Goal: Obtain resource: Download file/media

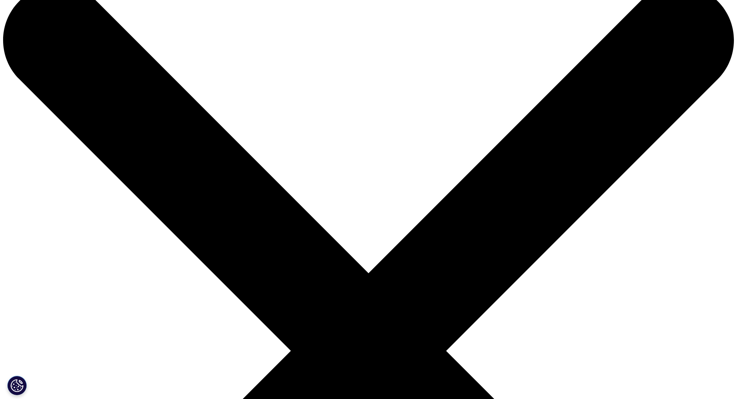
scroll to position [244, 456]
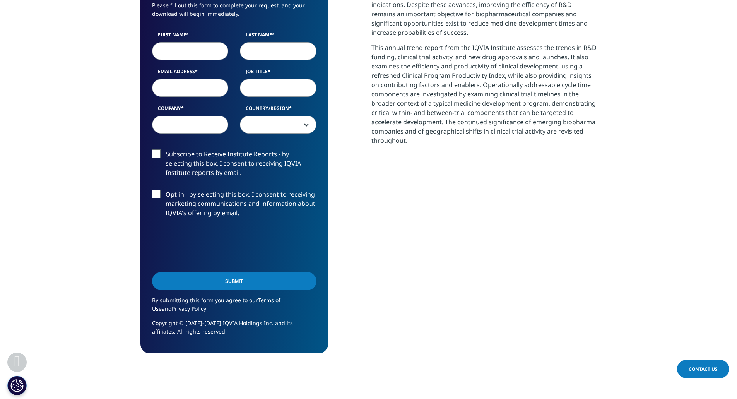
scroll to position [283, 0]
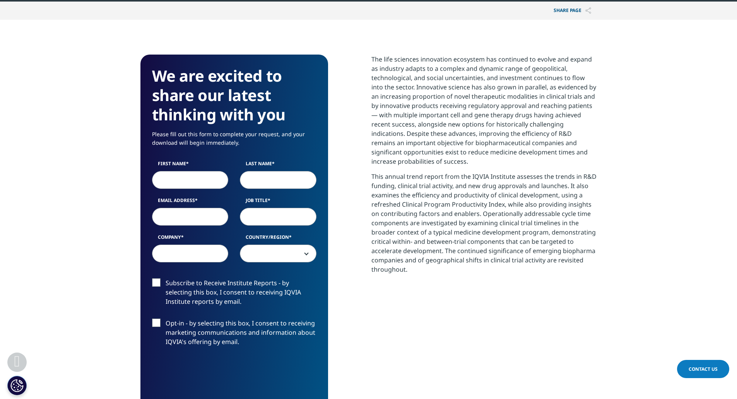
click at [197, 180] on input "First Name" at bounding box center [190, 180] width 77 height 18
type input "Clemence"
type input "Thiers"
type input "C"
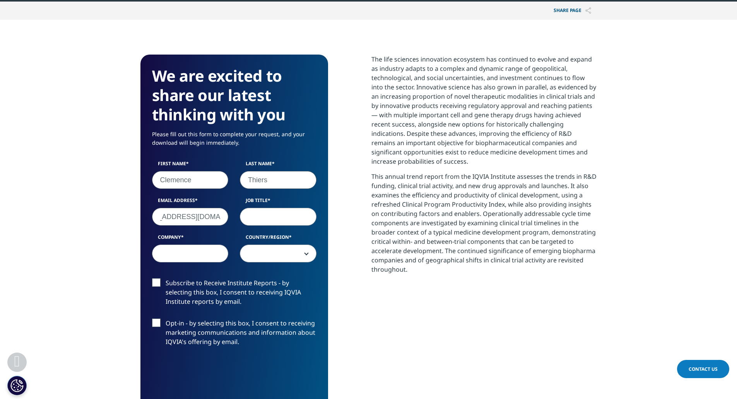
type input "[EMAIL_ADDRESS][DOMAIN_NAME]"
type input "Analyst"
type input "Stifel"
click at [260, 254] on span at bounding box center [278, 254] width 76 height 18
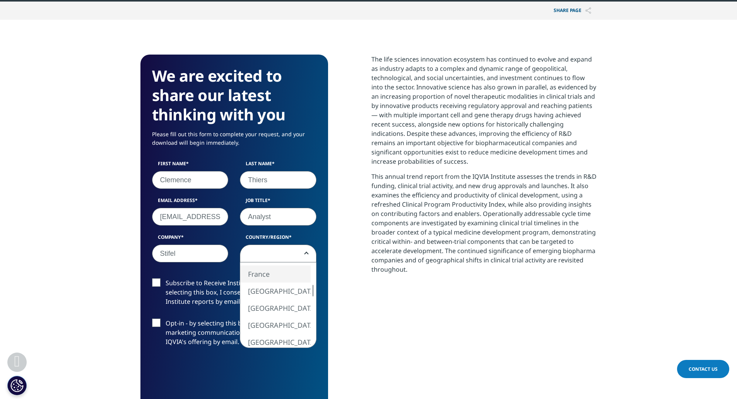
select select "France"
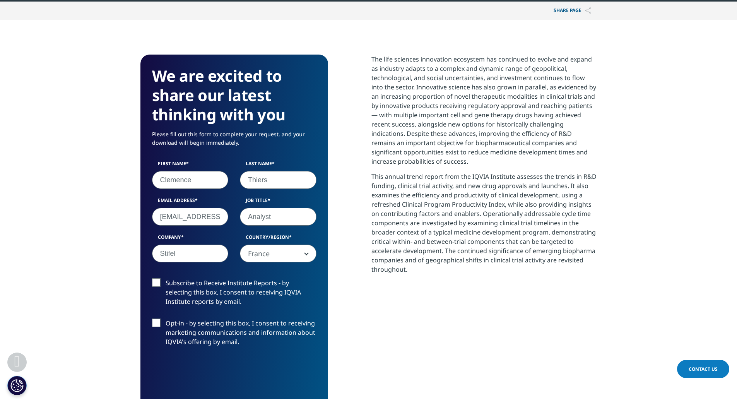
click at [157, 280] on label "Subscribe to Receive Institute Reports - by selecting this box, I consent to re…" at bounding box center [234, 294] width 164 height 32
click at [166, 278] on input "Subscribe to Receive Institute Reports - by selecting this box, I consent to re…" at bounding box center [166, 278] width 0 height 0
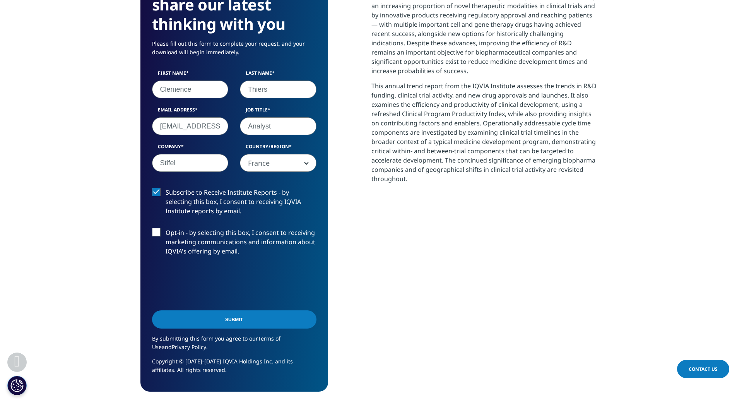
scroll to position [490, 0]
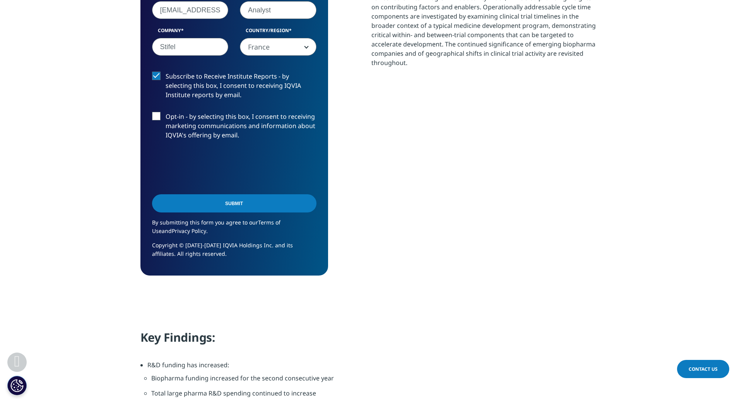
click at [198, 205] on input "Submit" at bounding box center [234, 203] width 164 height 18
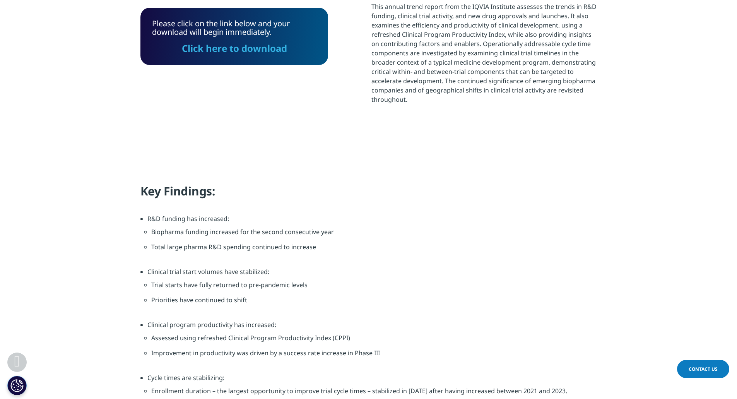
scroll to position [272, 0]
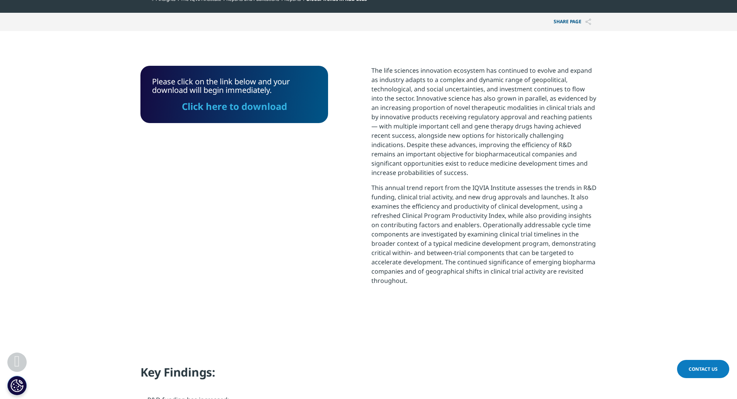
click at [245, 107] on link "Click here to download" at bounding box center [233, 106] width 105 height 13
